Goal: Task Accomplishment & Management: Use online tool/utility

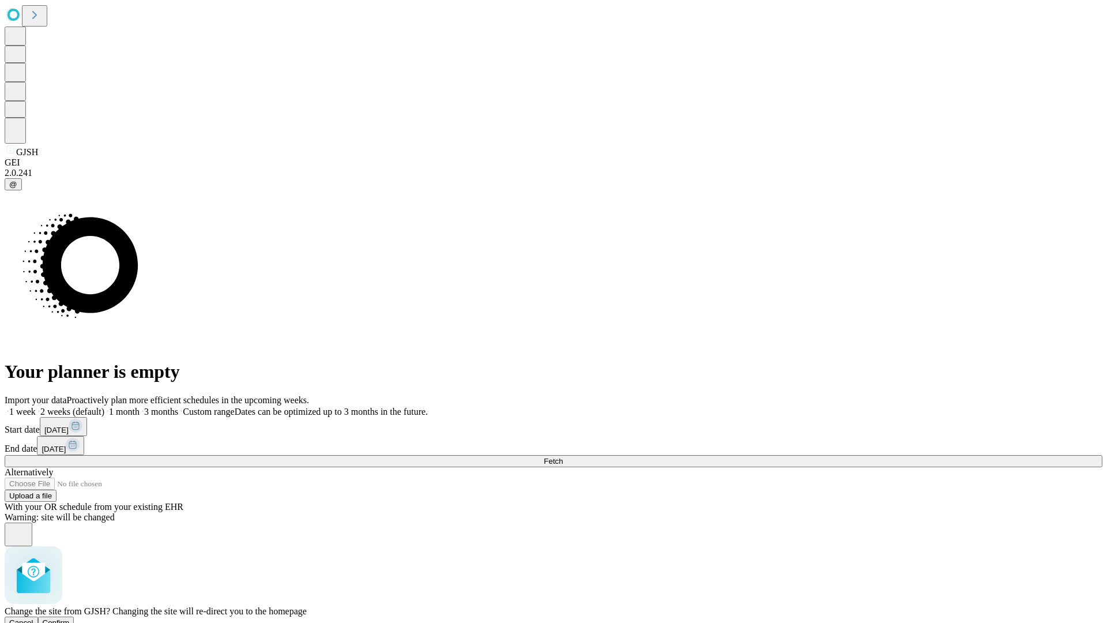
click at [70, 618] on span "Confirm" at bounding box center [56, 622] width 27 height 9
click at [36, 407] on label "1 week" at bounding box center [20, 412] width 31 height 10
click at [563, 457] on span "Fetch" at bounding box center [553, 461] width 19 height 9
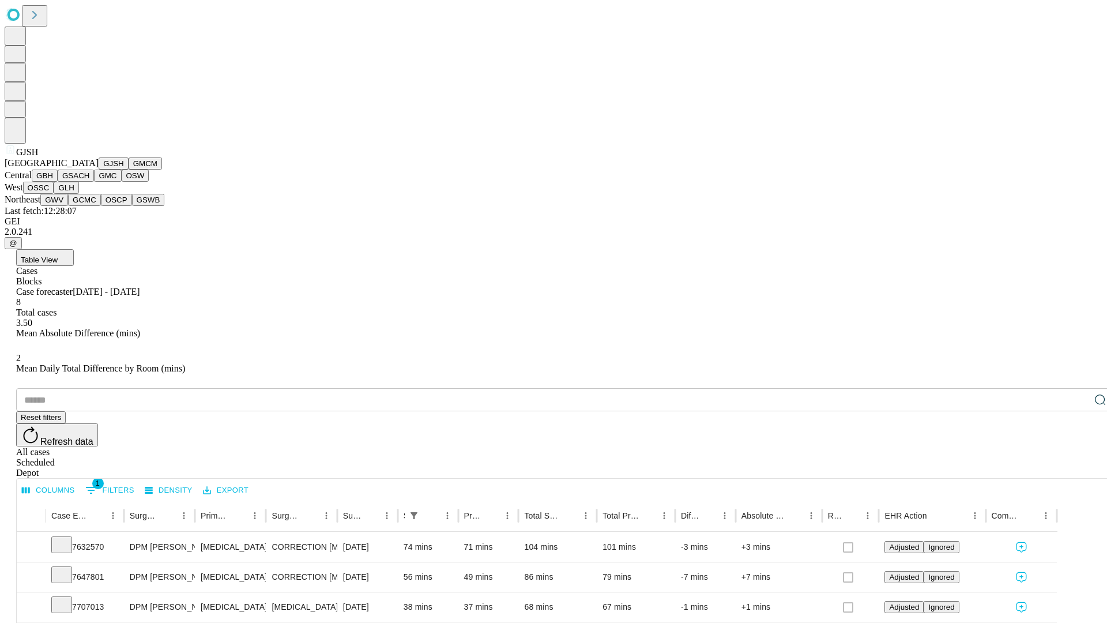
click at [129, 170] on button "GMCM" at bounding box center [145, 163] width 33 height 12
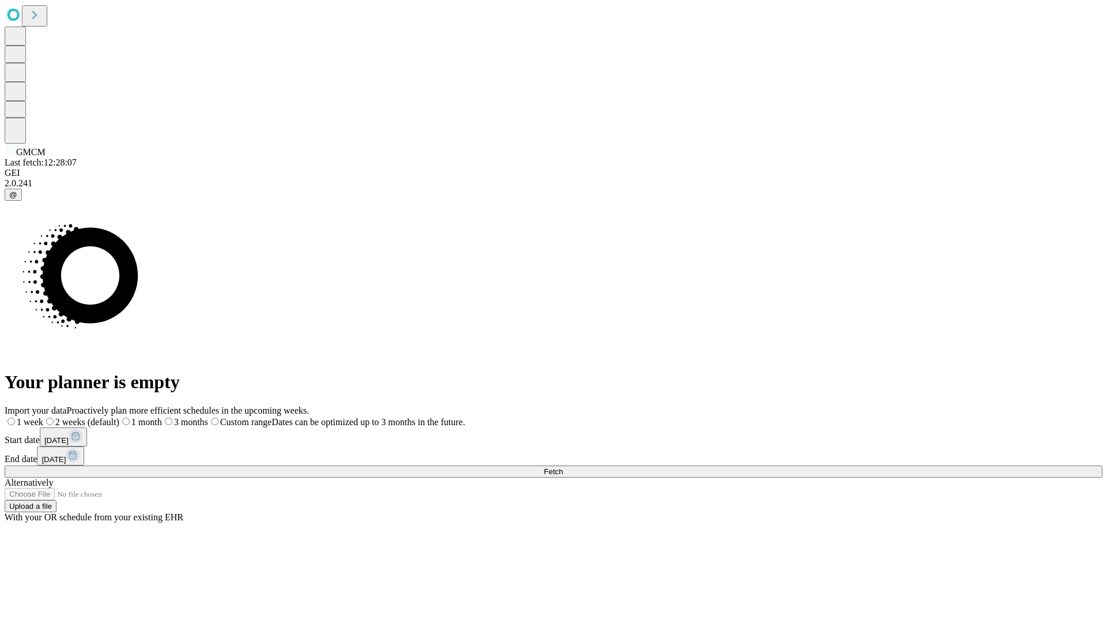
click at [43, 417] on label "1 week" at bounding box center [24, 422] width 39 height 10
click at [563, 467] on span "Fetch" at bounding box center [553, 471] width 19 height 9
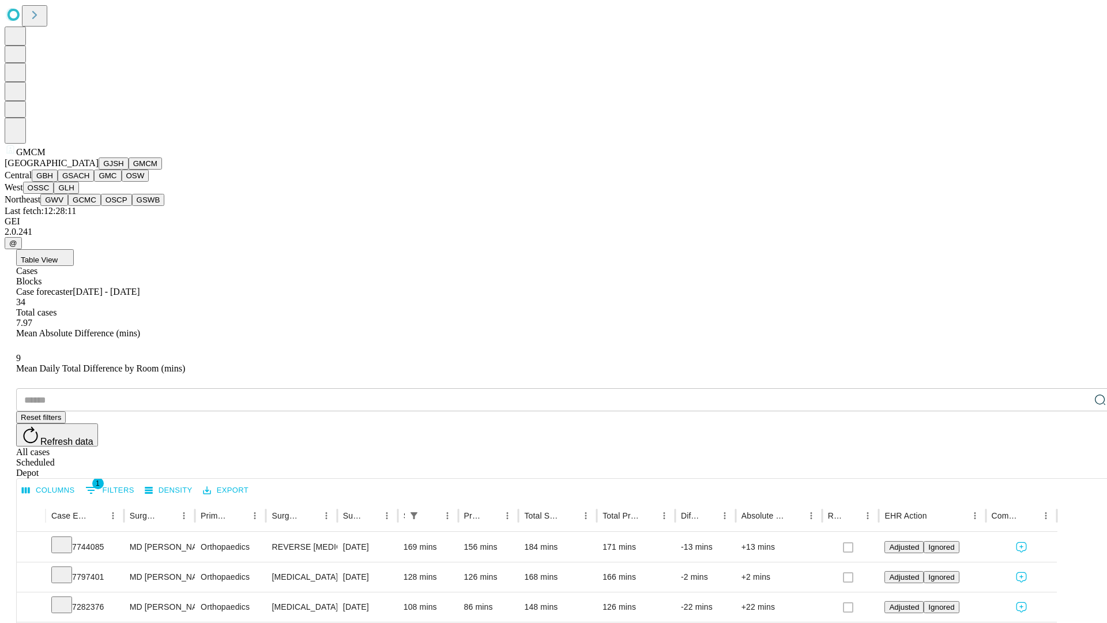
click at [58, 182] on button "GBH" at bounding box center [45, 176] width 26 height 12
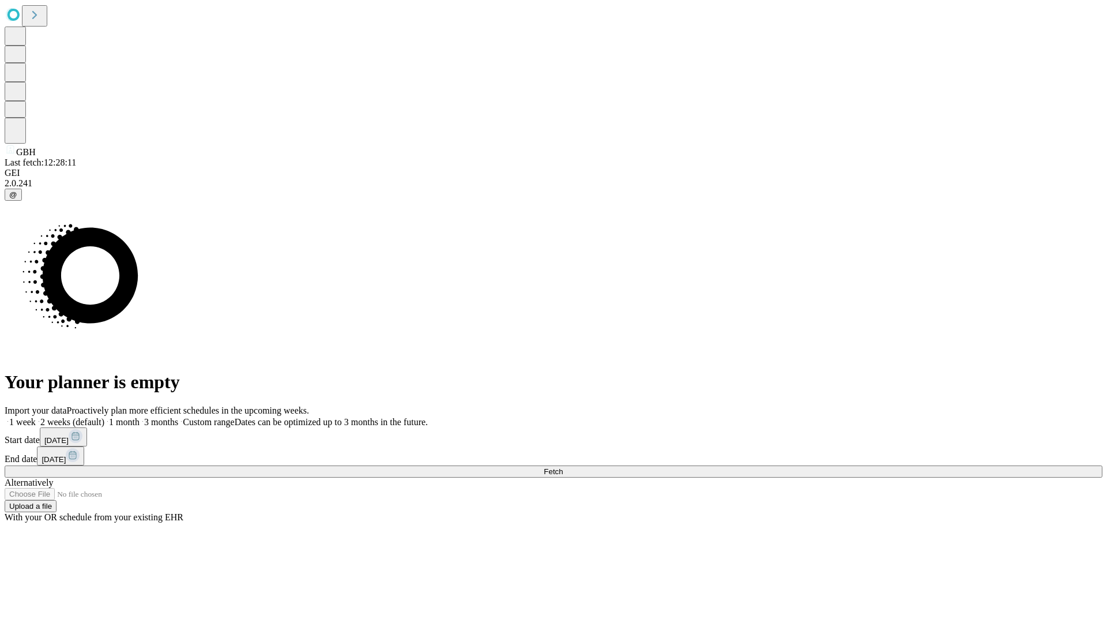
click at [36, 417] on label "1 week" at bounding box center [20, 422] width 31 height 10
click at [563, 467] on span "Fetch" at bounding box center [553, 471] width 19 height 9
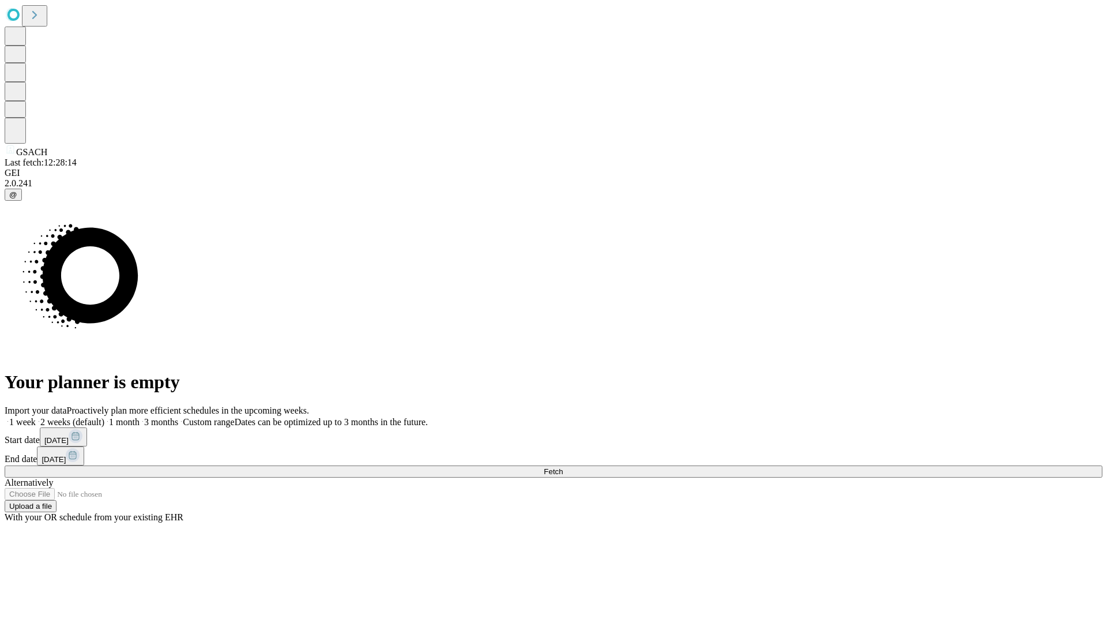
click at [563, 467] on span "Fetch" at bounding box center [553, 471] width 19 height 9
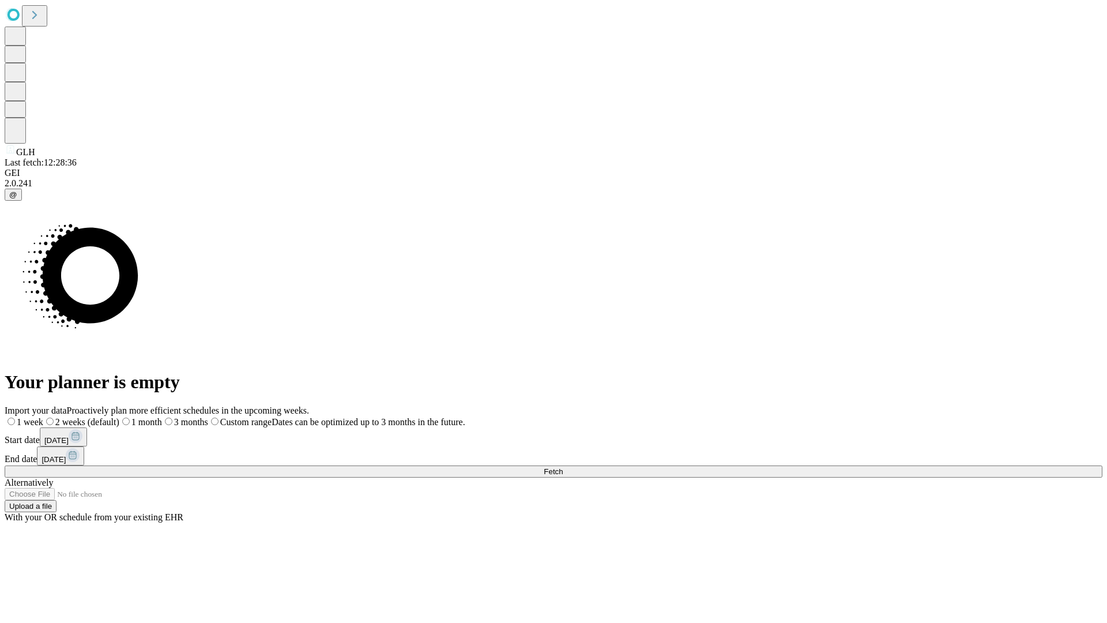
click at [43, 417] on label "1 week" at bounding box center [24, 422] width 39 height 10
click at [563, 467] on span "Fetch" at bounding box center [553, 471] width 19 height 9
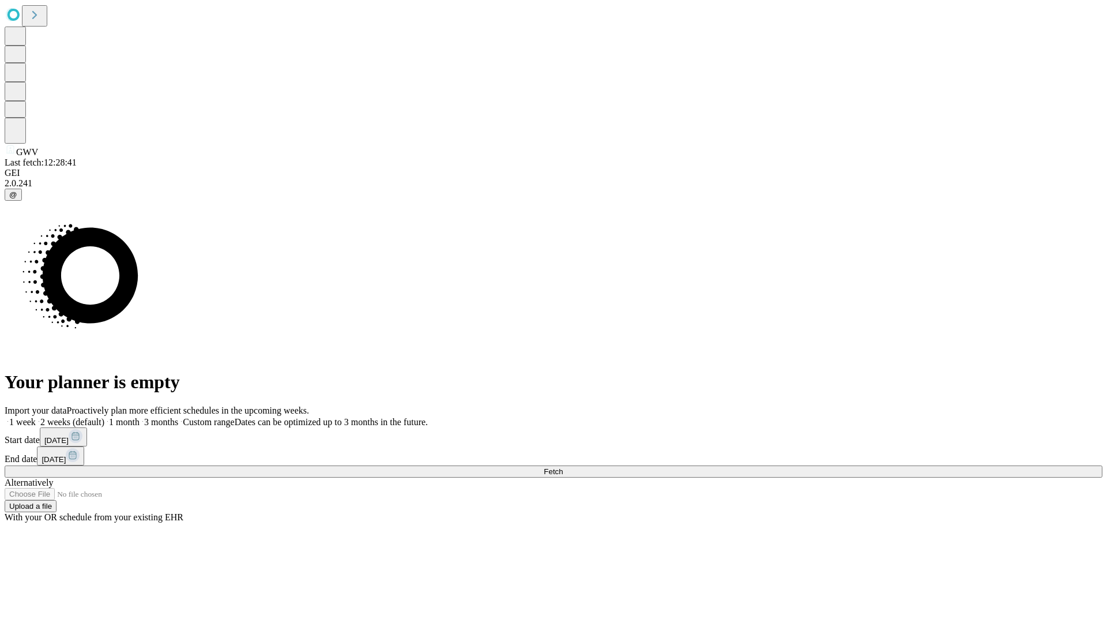
click at [36, 417] on label "1 week" at bounding box center [20, 422] width 31 height 10
click at [563, 467] on span "Fetch" at bounding box center [553, 471] width 19 height 9
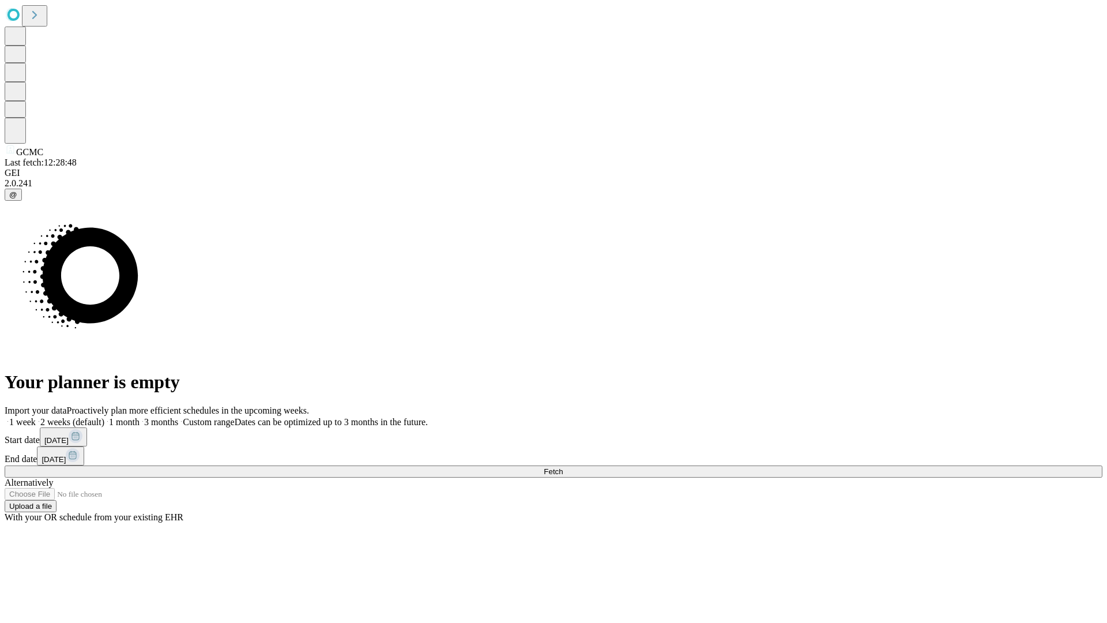
click at [36, 417] on label "1 week" at bounding box center [20, 422] width 31 height 10
click at [563, 467] on span "Fetch" at bounding box center [553, 471] width 19 height 9
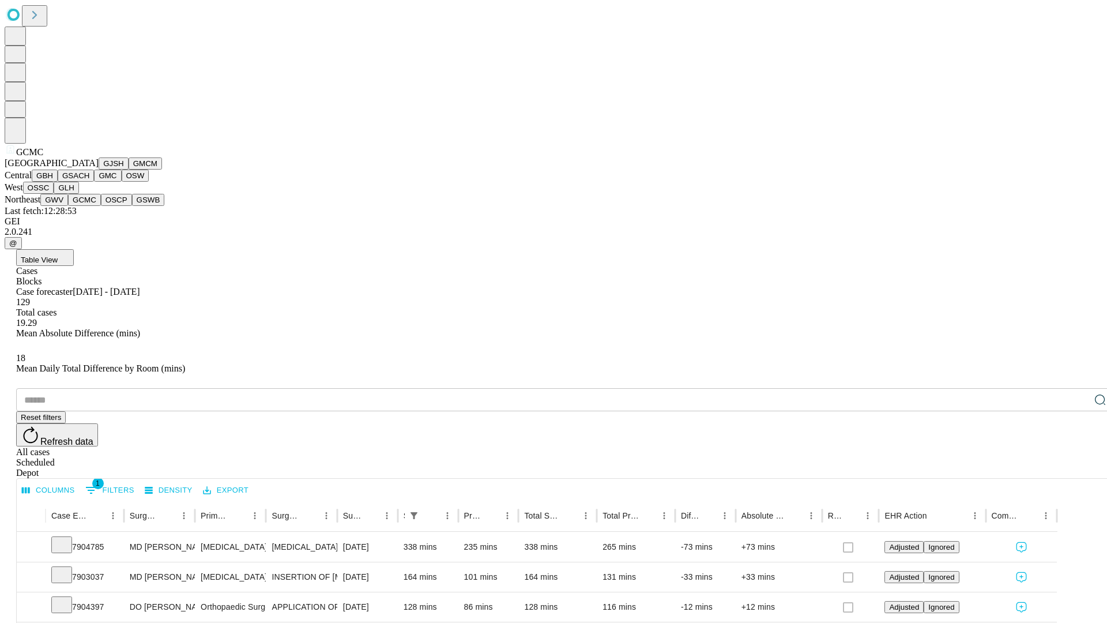
click at [101, 206] on button "OSCP" at bounding box center [116, 200] width 31 height 12
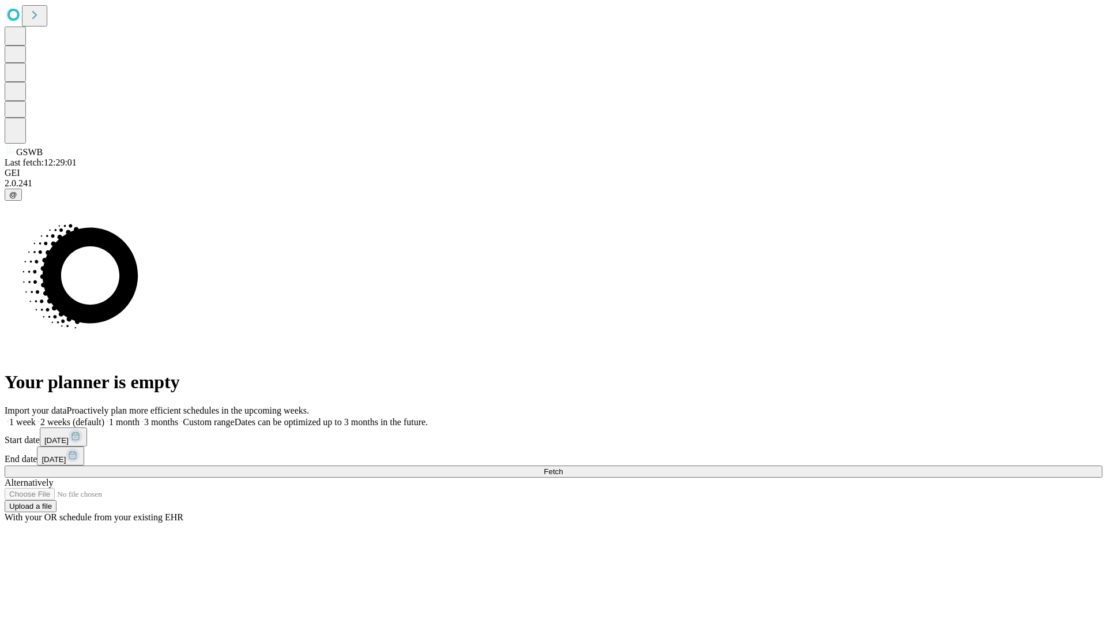
click at [36, 417] on label "1 week" at bounding box center [20, 422] width 31 height 10
click at [563, 467] on span "Fetch" at bounding box center [553, 471] width 19 height 9
